Goal: Task Accomplishment & Management: Use online tool/utility

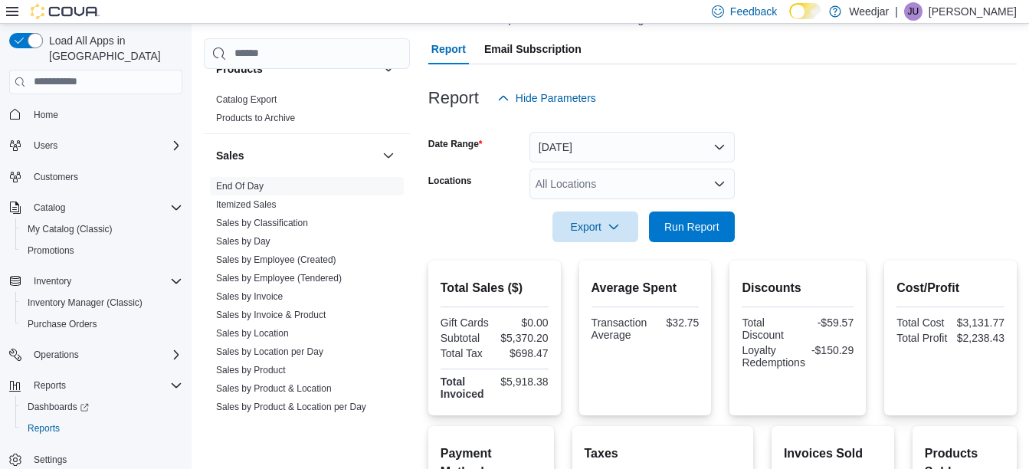
scroll to position [122, 0]
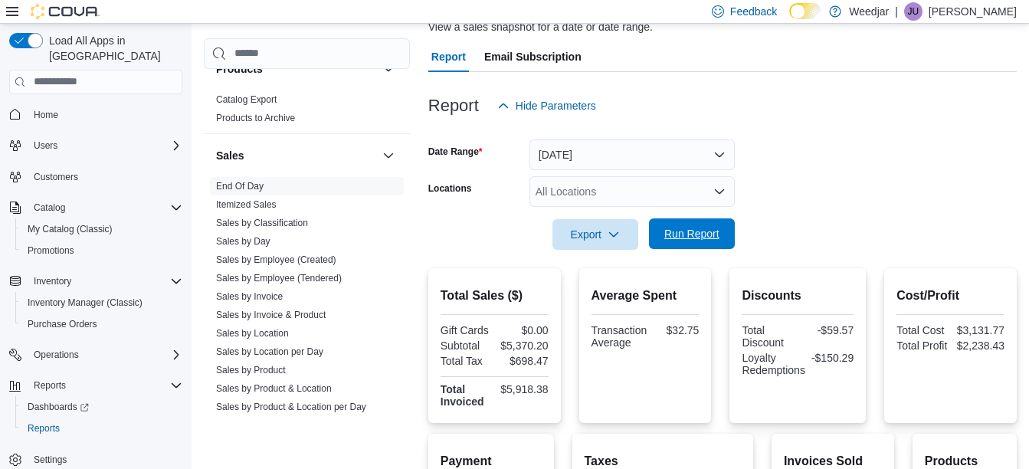
click at [688, 222] on span "Run Report" at bounding box center [691, 233] width 67 height 31
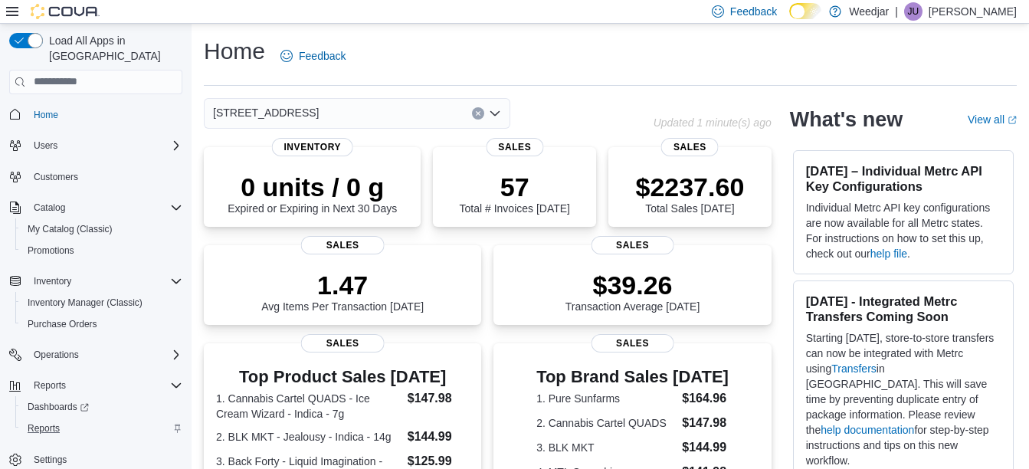
click at [69, 419] on div "Reports" at bounding box center [101, 428] width 161 height 18
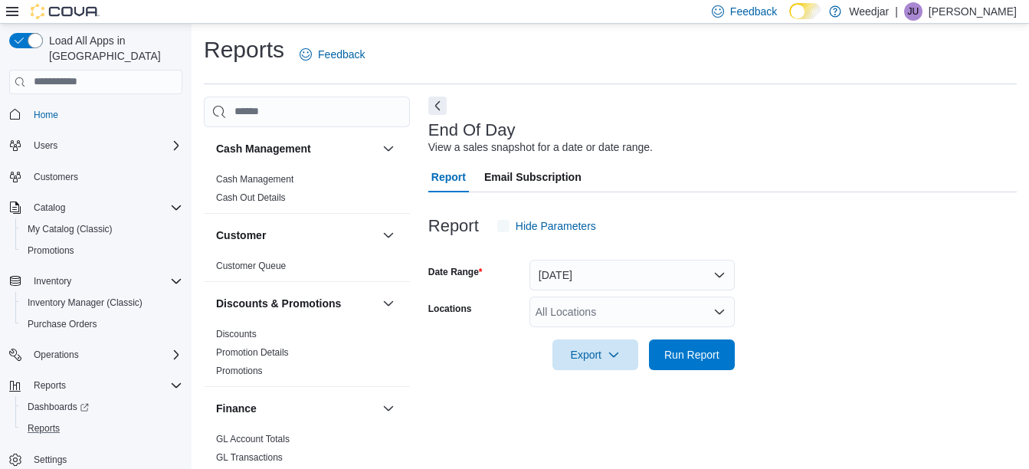
scroll to position [24, 0]
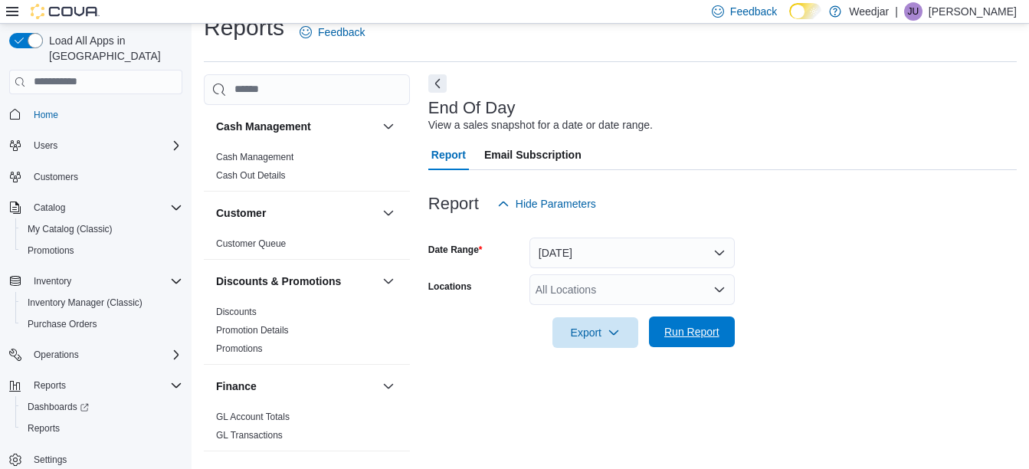
click at [713, 346] on span "Run Report" at bounding box center [691, 331] width 67 height 31
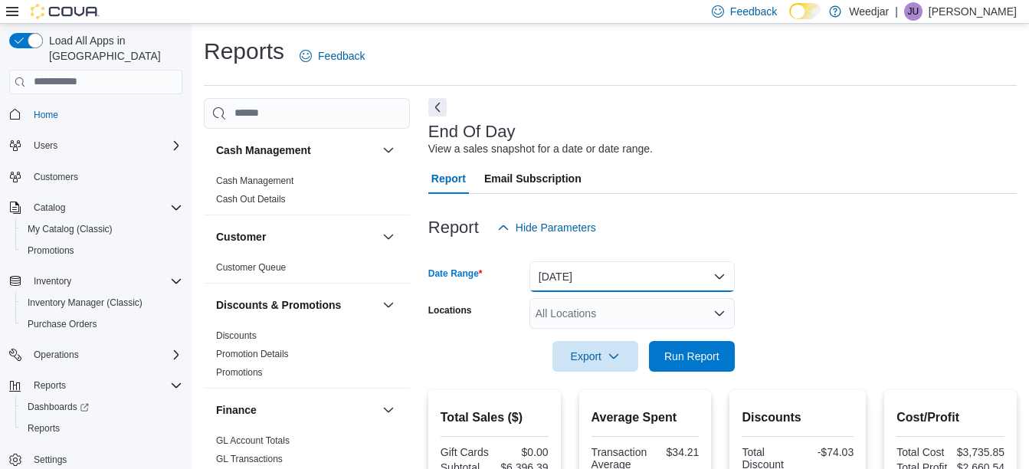
click at [716, 276] on button "[DATE]" at bounding box center [631, 276] width 205 height 31
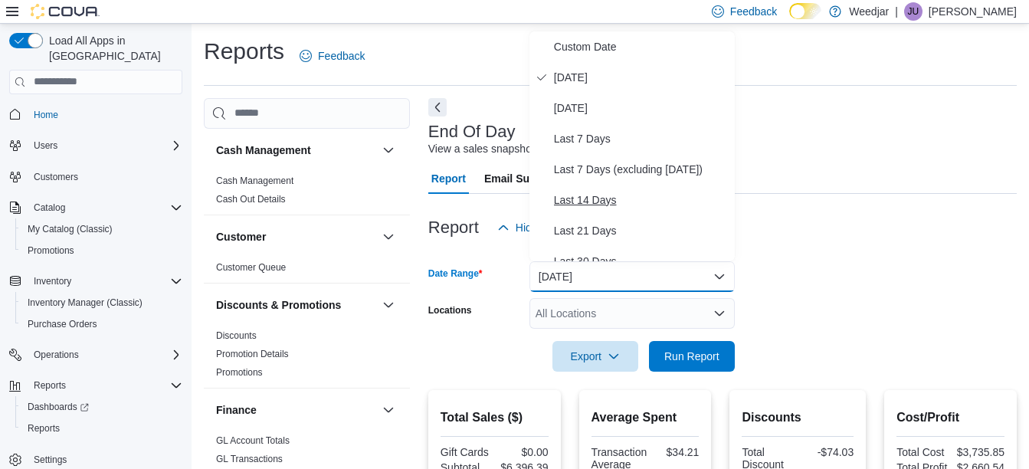
scroll to position [230, 0]
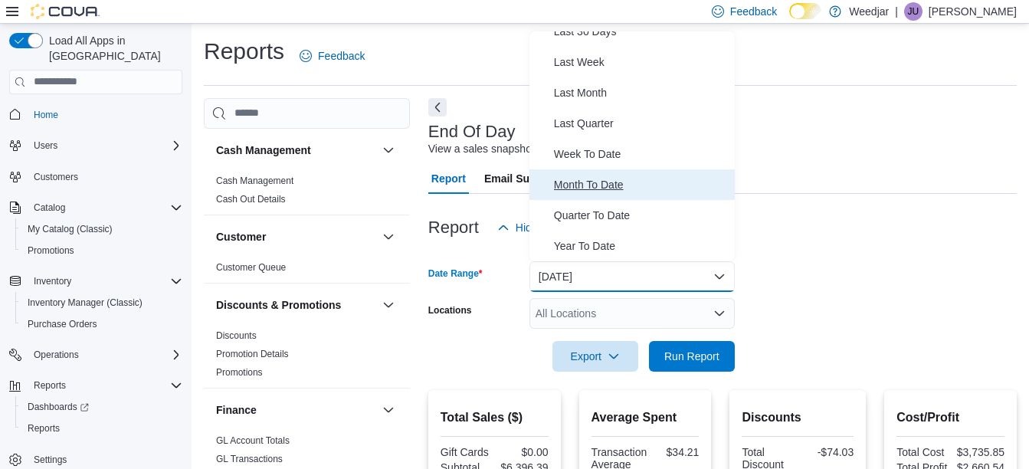
click at [625, 188] on span "Month To Date" at bounding box center [641, 184] width 175 height 18
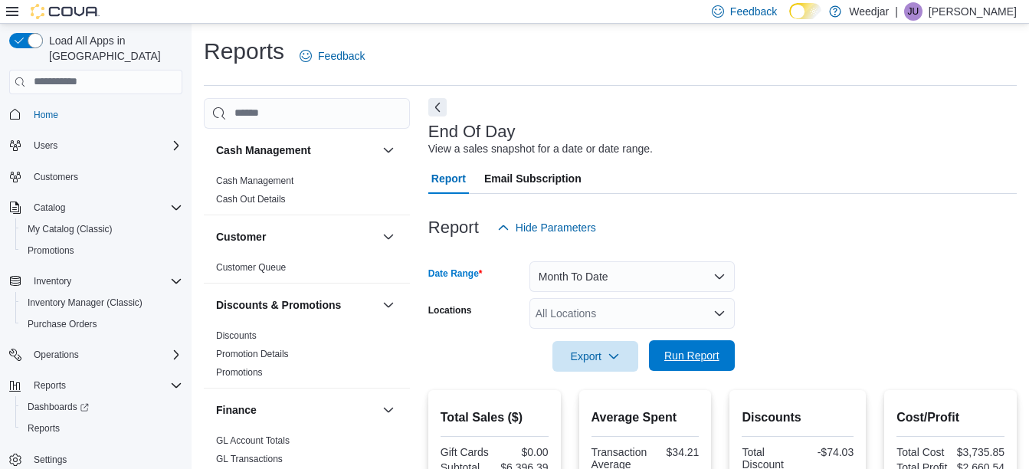
drag, startPoint x: 705, startPoint y: 349, endPoint x: 754, endPoint y: 306, distance: 65.7
click at [705, 350] on span "Run Report" at bounding box center [691, 356] width 55 height 15
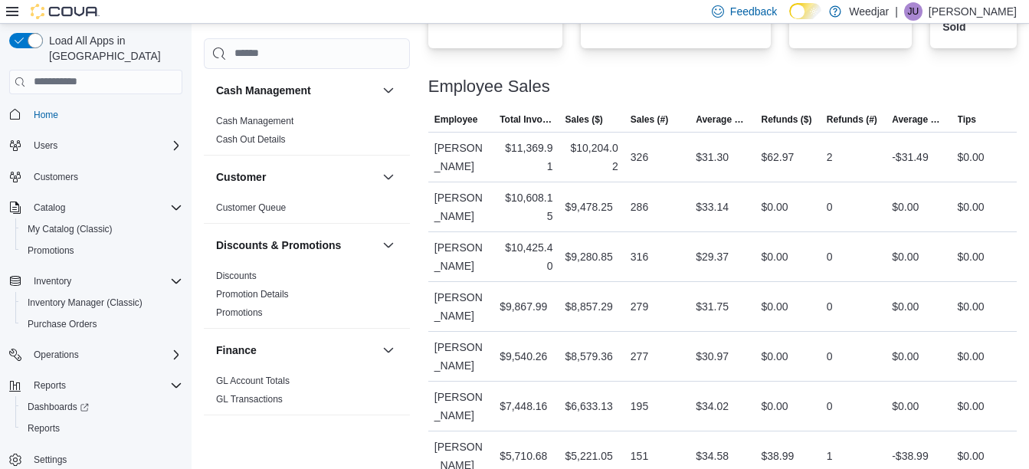
scroll to position [766, 0]
